Goal: Navigation & Orientation: Find specific page/section

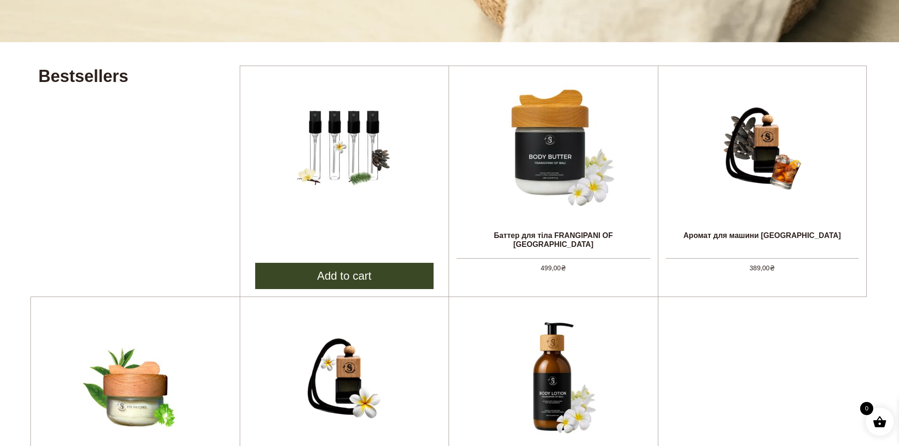
scroll to position [333, 0]
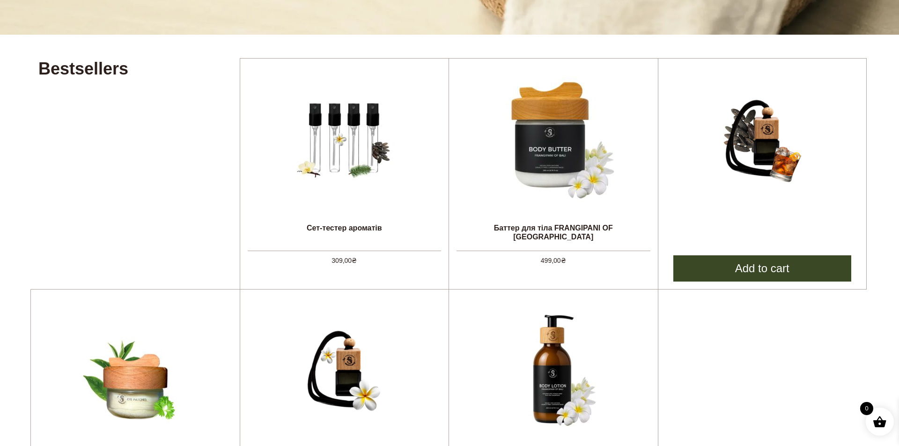
click at [759, 130] on img at bounding box center [762, 138] width 141 height 141
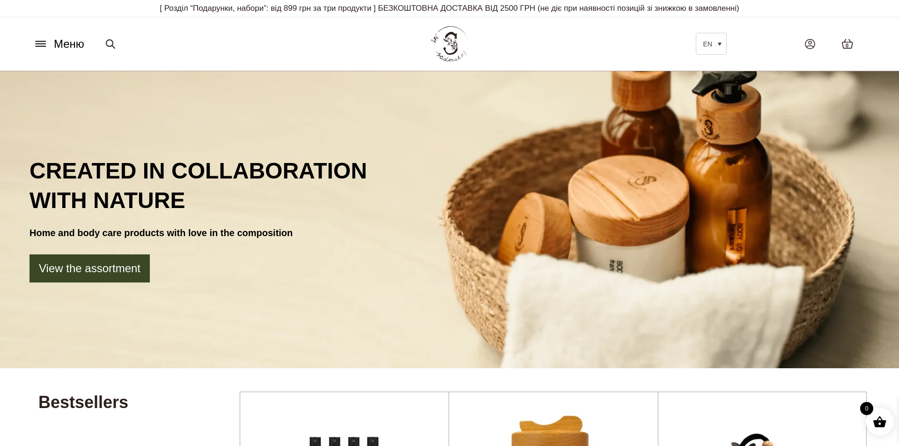
scroll to position [0, 0]
click at [45, 42] on icon at bounding box center [40, 44] width 15 height 10
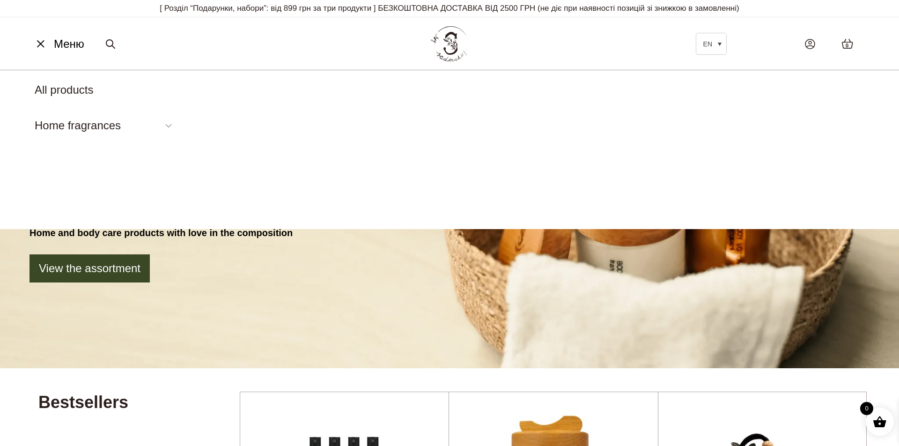
click at [45, 42] on icon at bounding box center [40, 44] width 15 height 10
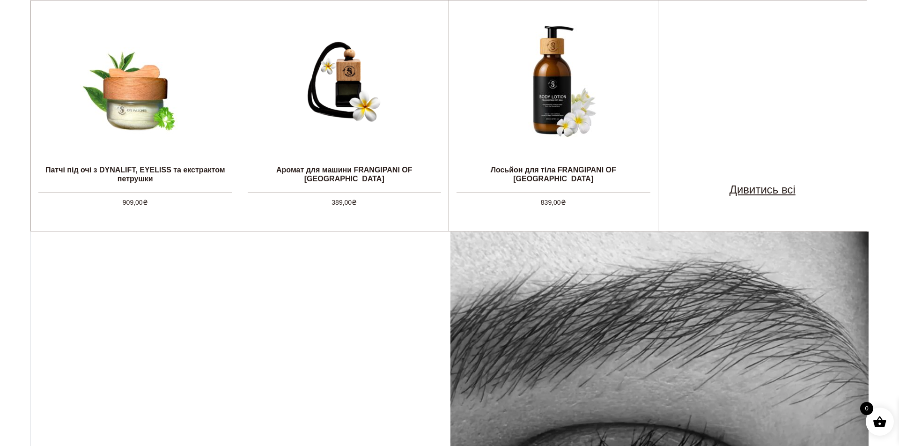
scroll to position [631, 0]
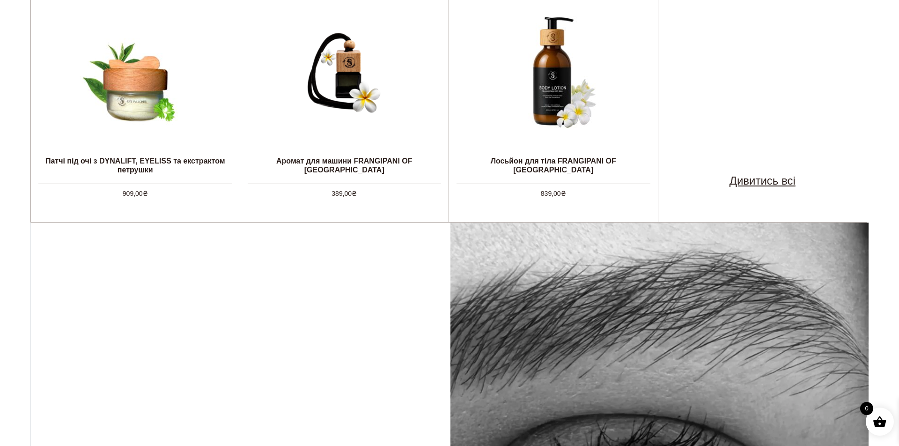
click at [768, 179] on link "Дивитись всі" at bounding box center [763, 180] width 66 height 17
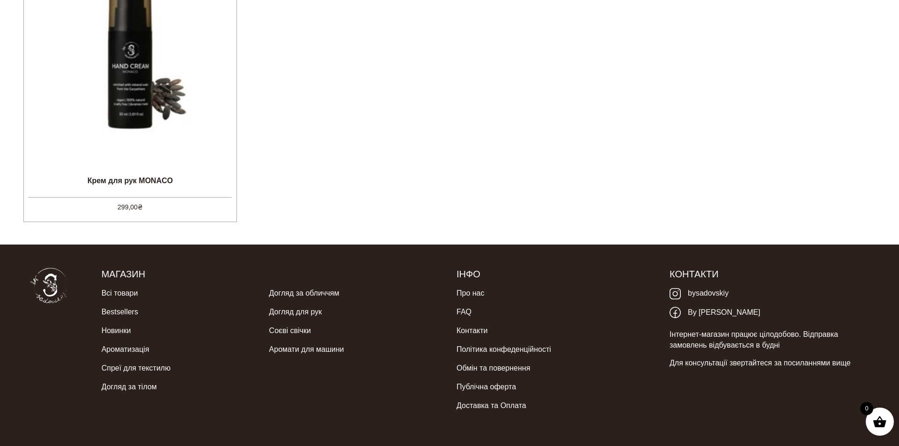
scroll to position [651, 0]
click at [466, 396] on link "Доставка та Оплата" at bounding box center [492, 405] width 70 height 19
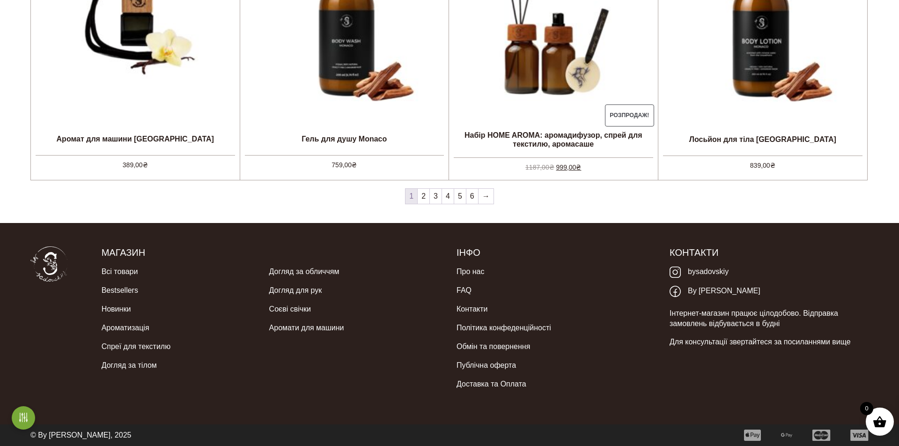
scroll to position [1056, 0]
